Goal: Information Seeking & Learning: Find specific fact

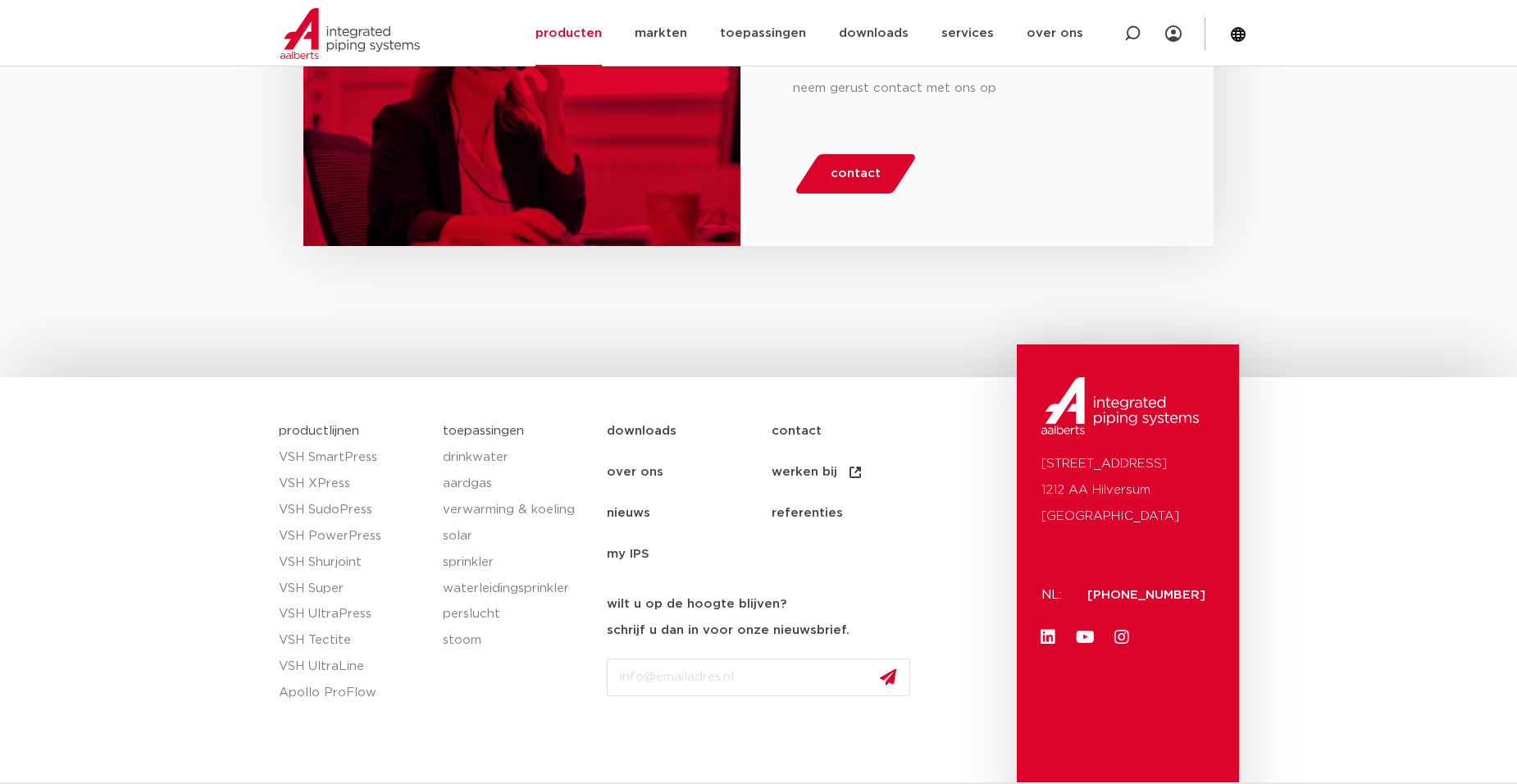
scroll to position [2517, 0]
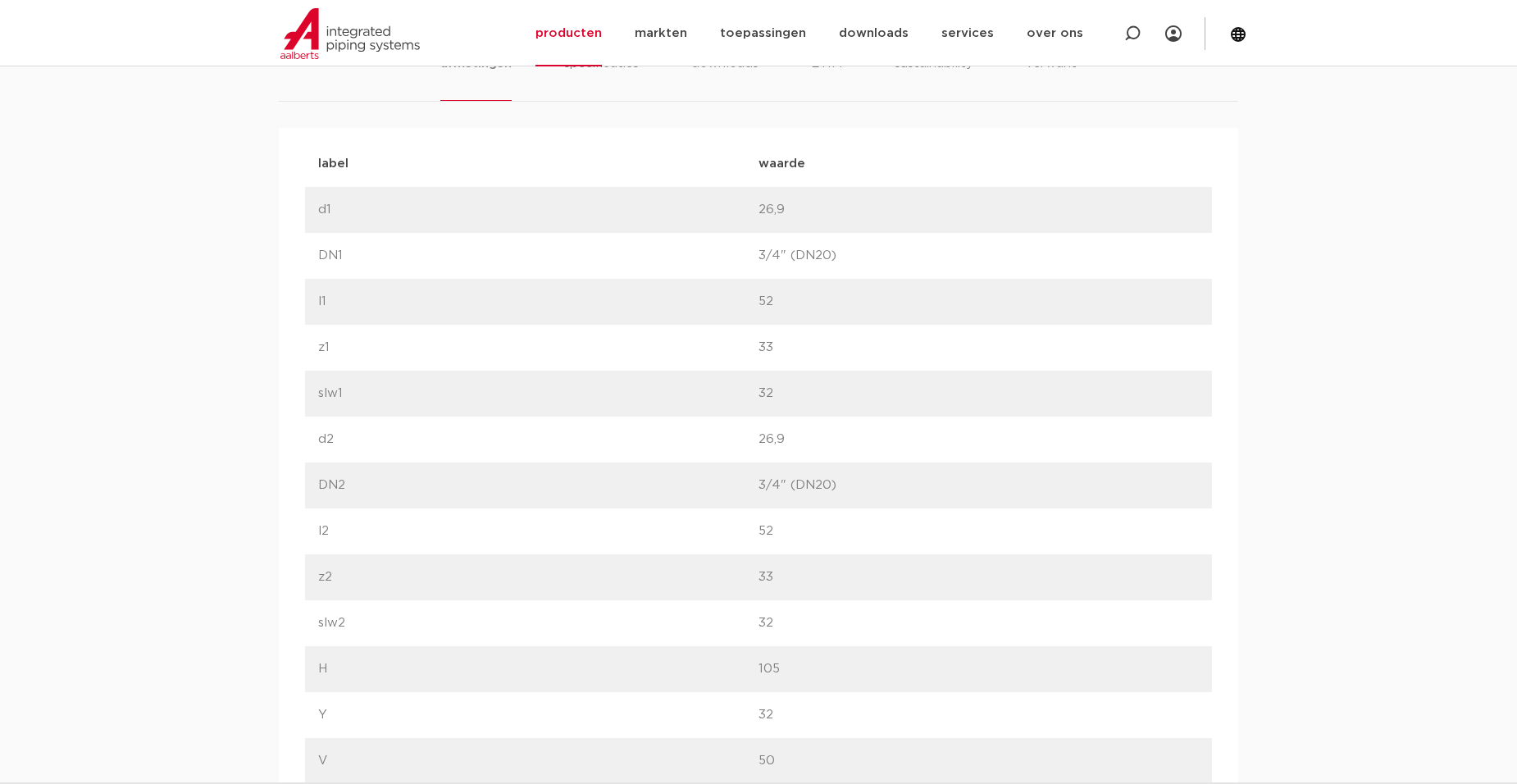
scroll to position [1010, 0]
drag, startPoint x: 742, startPoint y: 311, endPoint x: 799, endPoint y: 339, distance: 63.5
click at [798, 339] on div "label waarde label d1 waarde 26,9" at bounding box center [758, 701] width 907 height 1123
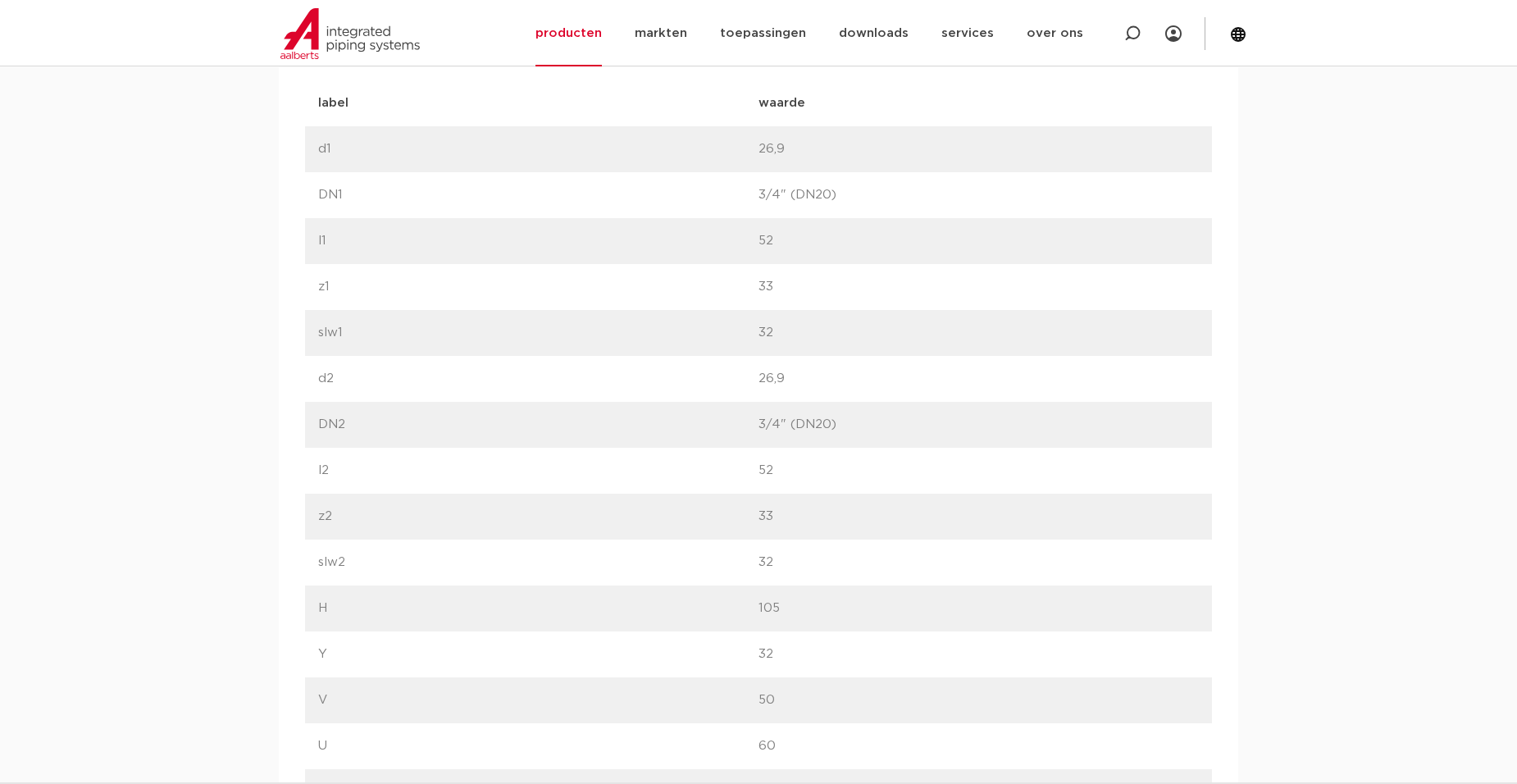
scroll to position [1092, 0]
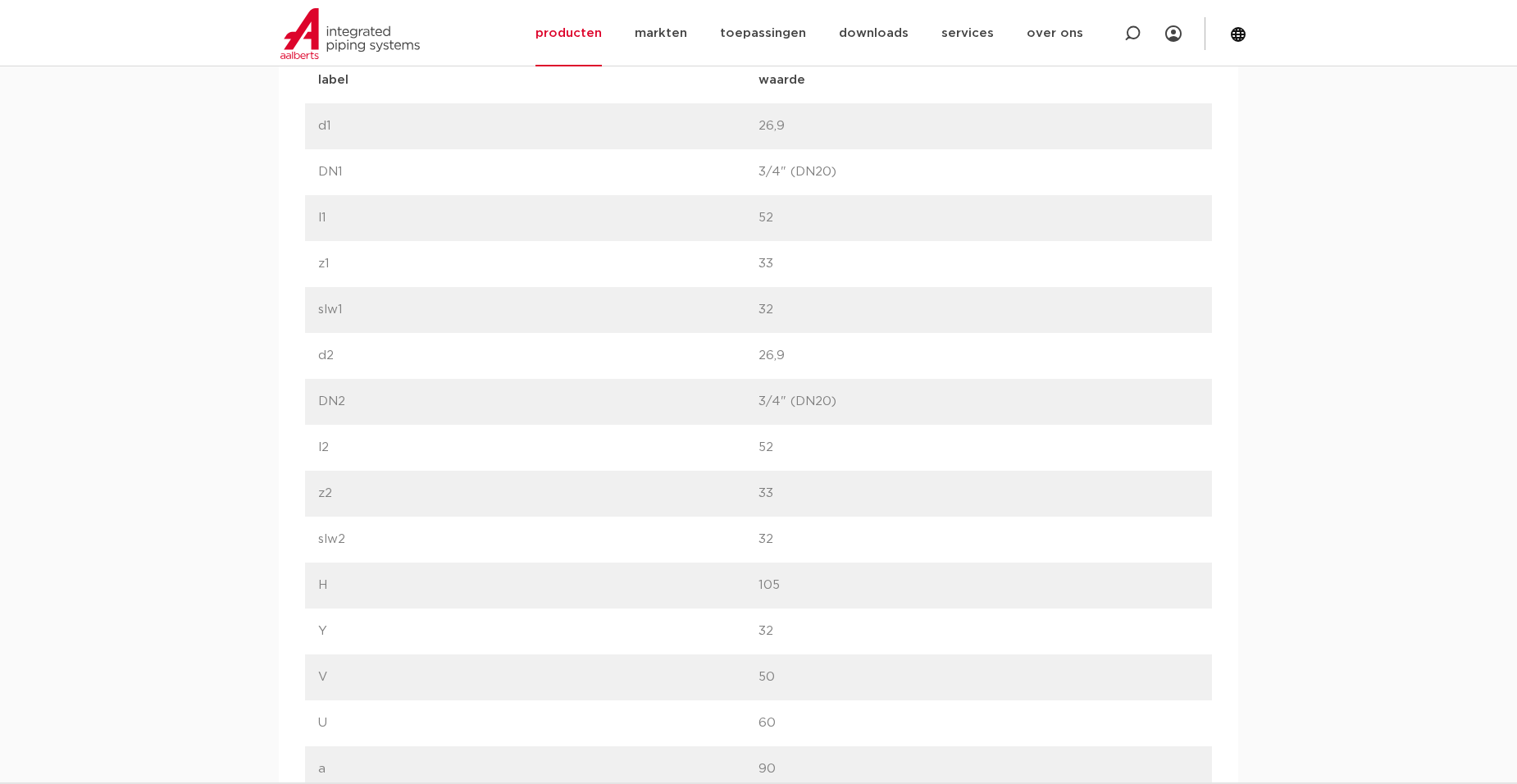
click at [839, 355] on p "26,9" at bounding box center [978, 356] width 440 height 20
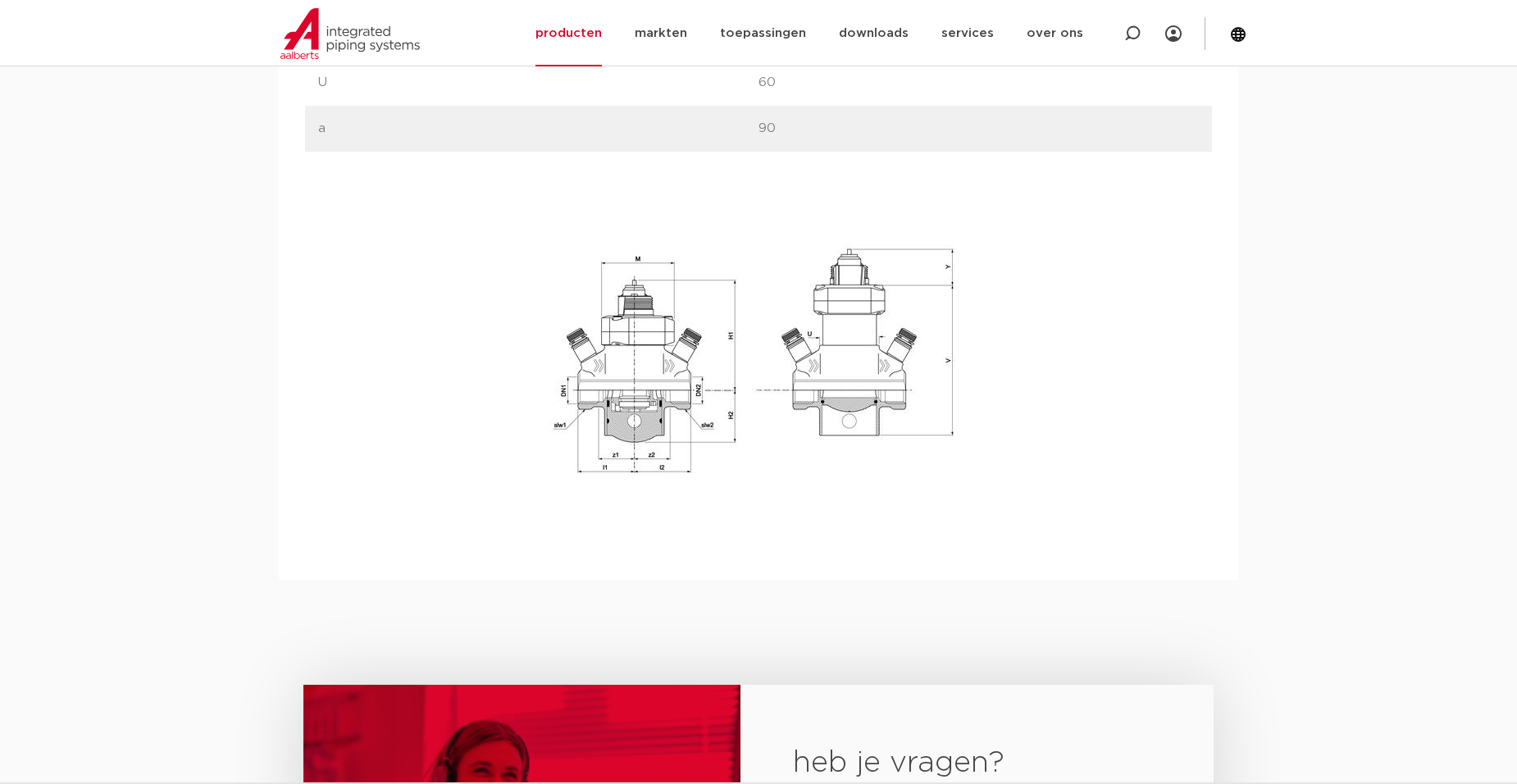
scroll to position [1994, 0]
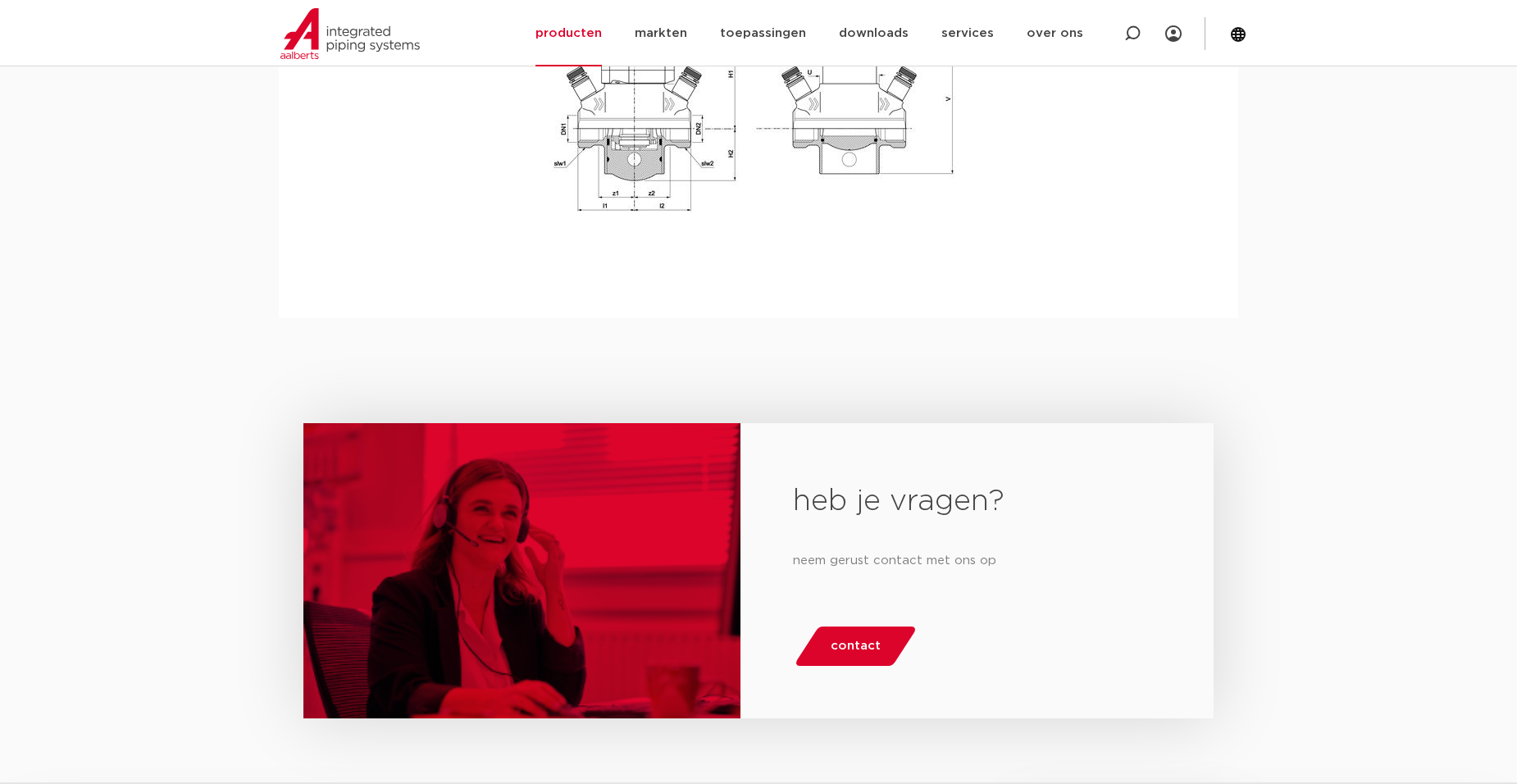
click at [840, 151] on img at bounding box center [758, 97] width 524 height 363
click at [691, 159] on img at bounding box center [758, 97] width 524 height 363
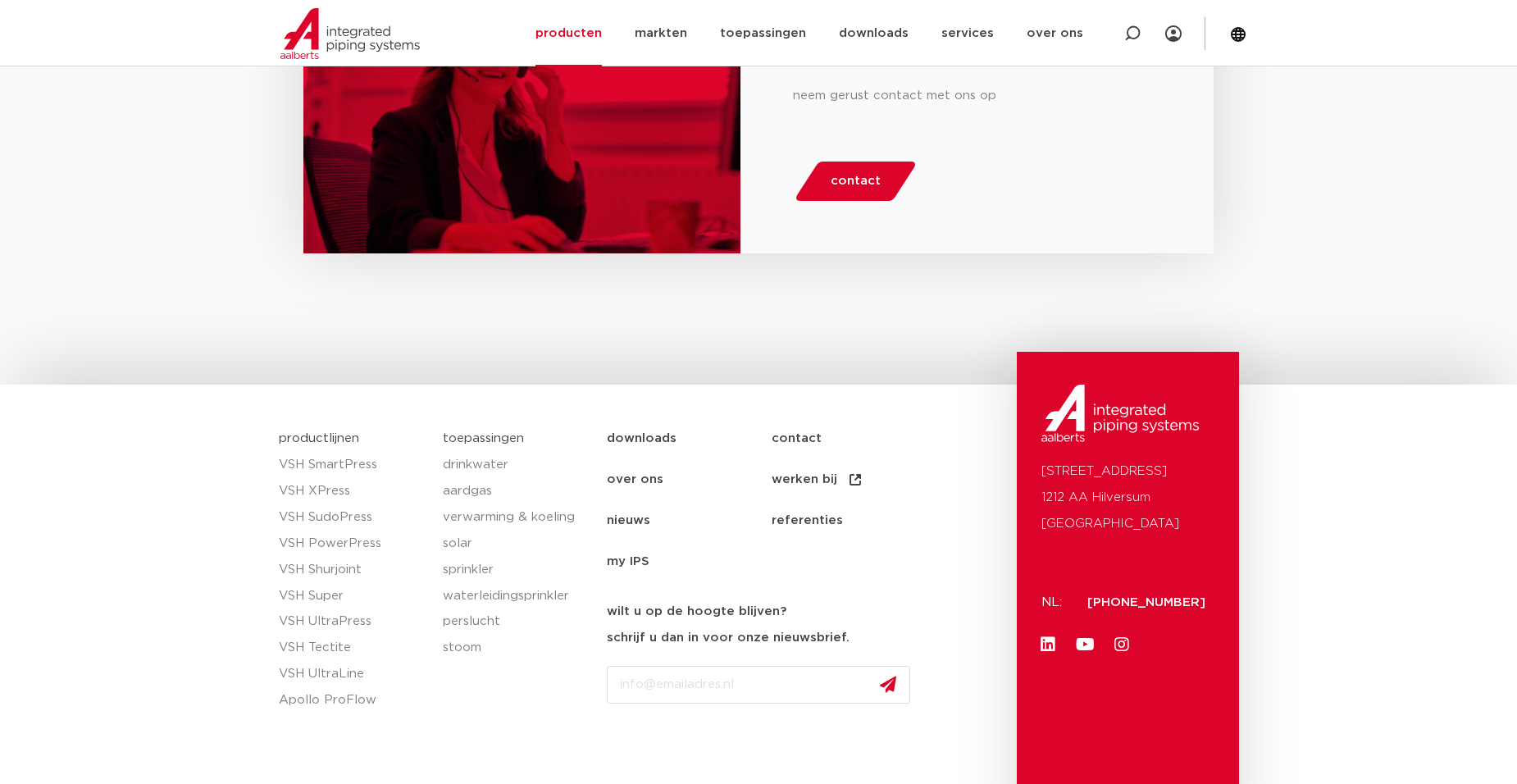
scroll to position [2517, 0]
